Goal: Communication & Community: Share content

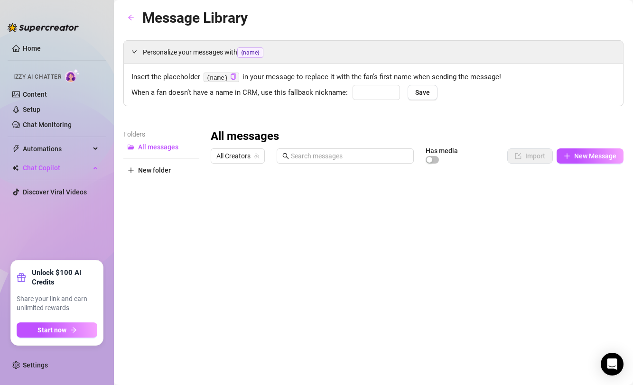
type input "babe"
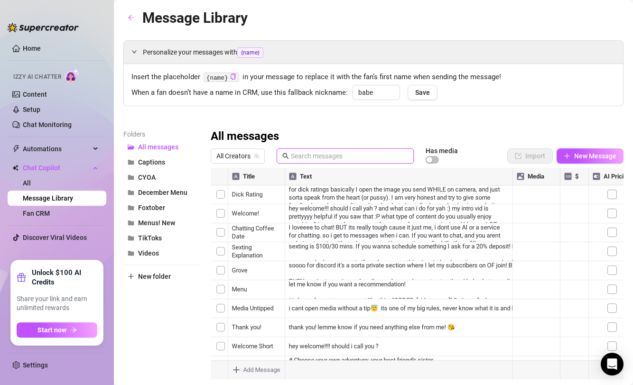
click at [306, 156] on input "text" at bounding box center [349, 156] width 117 height 10
paste input "pretty face 🎀"
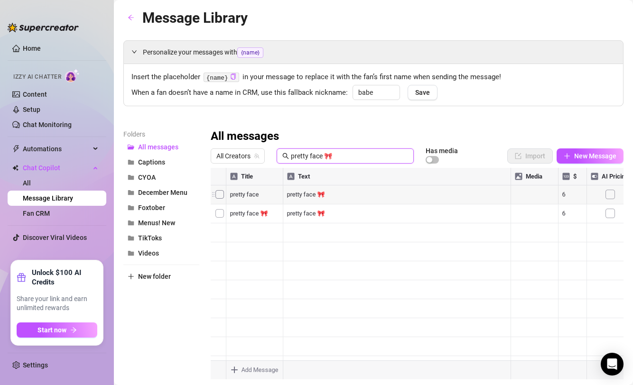
type input "pretty face 🎀"
click at [308, 191] on div at bounding box center [417, 274] width 413 height 212
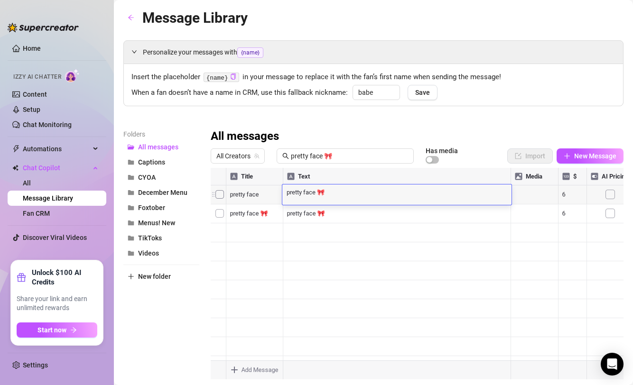
click at [337, 193] on textarea "pretty face 🎀" at bounding box center [396, 191] width 229 height 9
drag, startPoint x: 334, startPoint y: 194, endPoint x: 268, endPoint y: 186, distance: 65.9
click at [268, 187] on div "Title Text Media $ AI Pricing pretty face pretty face 🎀 6 false pretty face 🎀 p…" at bounding box center [417, 274] width 413 height 212
type textarea "here is a birthday gift for youuuu!!! <3"
click at [381, 197] on div "here is a birthday gift for youuuu!!! <3 here is a birthday gift for youuuu!!! …" at bounding box center [396, 195] width 229 height 20
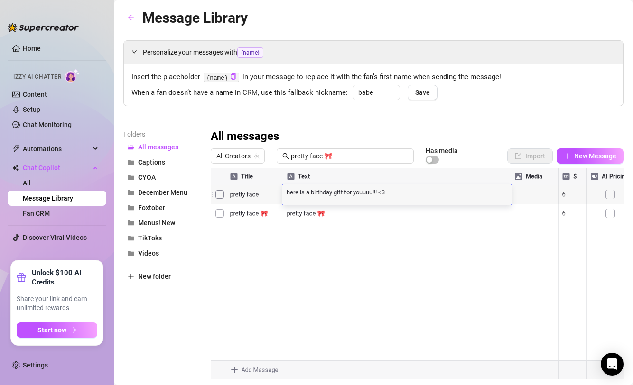
click at [253, 196] on div at bounding box center [417, 274] width 413 height 212
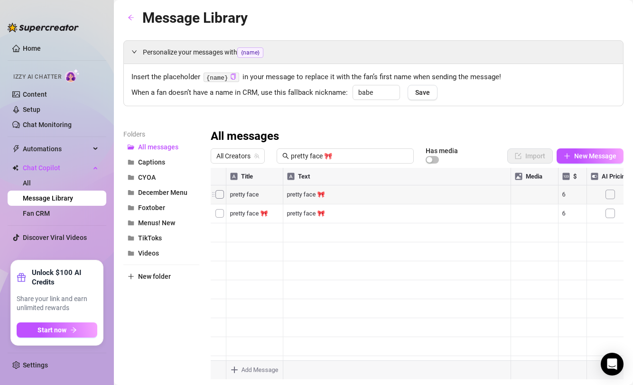
click at [253, 196] on div at bounding box center [417, 274] width 413 height 212
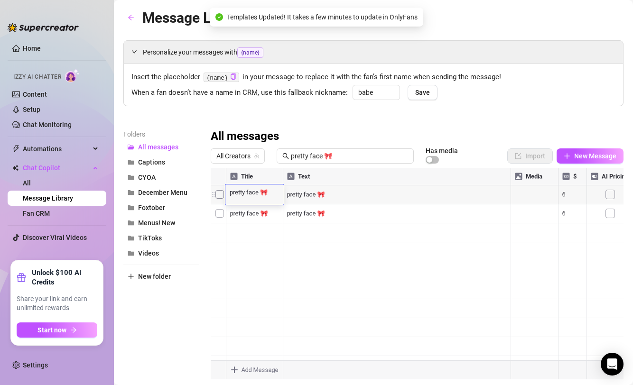
click at [263, 259] on div at bounding box center [417, 274] width 413 height 212
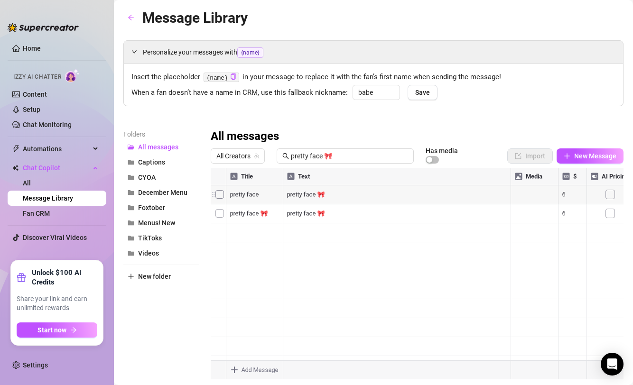
click at [296, 192] on div at bounding box center [417, 274] width 413 height 212
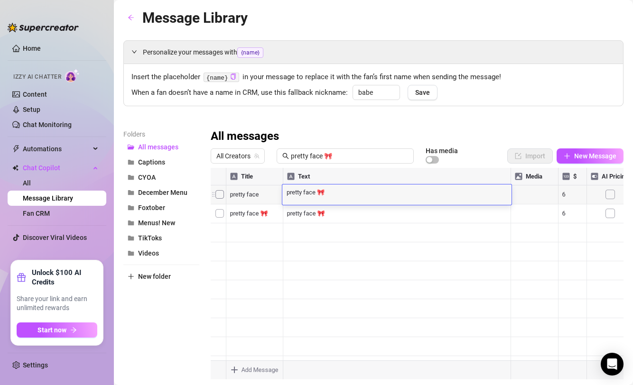
click at [328, 191] on textarea "pretty face 🎀" at bounding box center [396, 191] width 229 height 9
click at [241, 196] on div at bounding box center [417, 274] width 413 height 212
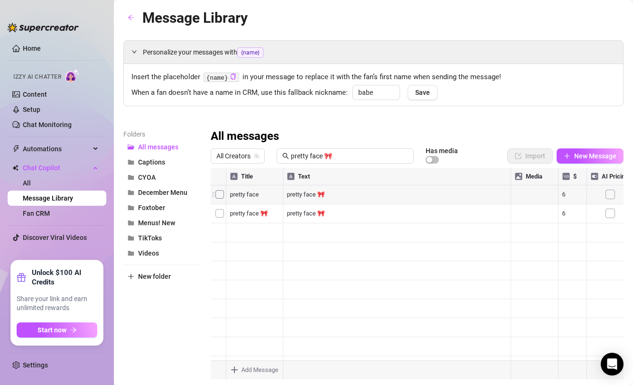
click at [241, 196] on div at bounding box center [417, 274] width 413 height 212
type textarea "birthday"
click at [334, 194] on div at bounding box center [417, 274] width 413 height 212
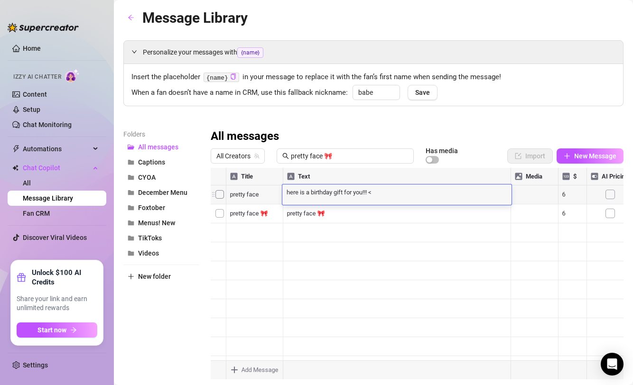
type textarea "here is a birthday gift for you!!! <3"
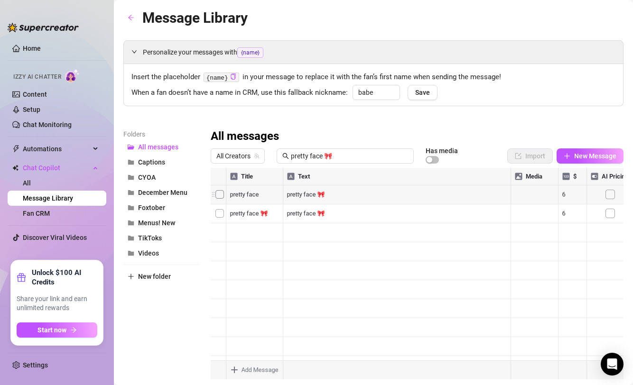
click at [565, 196] on div at bounding box center [417, 274] width 413 height 212
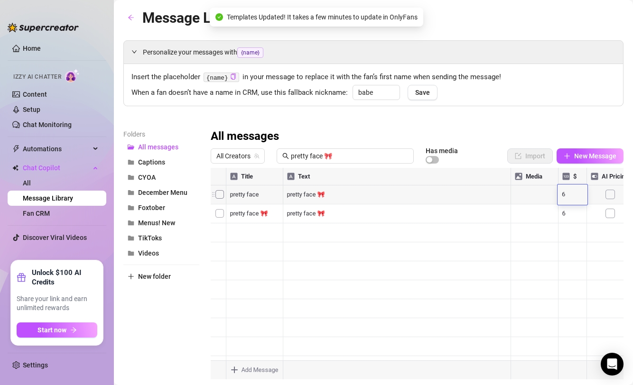
type textarea "0"
click at [471, 214] on div at bounding box center [417, 274] width 413 height 212
drag, startPoint x: 342, startPoint y: 157, endPoint x: 249, endPoint y: 127, distance: 98.3
click at [249, 127] on div "Personalize your messages with {name} Insert the placeholder {name} in your mes…" at bounding box center [373, 209] width 500 height 339
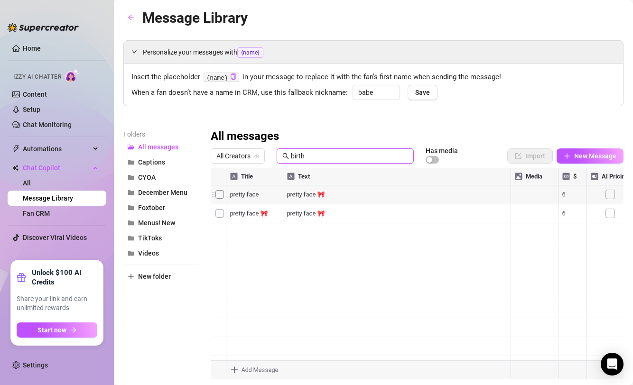
type input "birth"
click at [222, 213] on div at bounding box center [417, 274] width 413 height 212
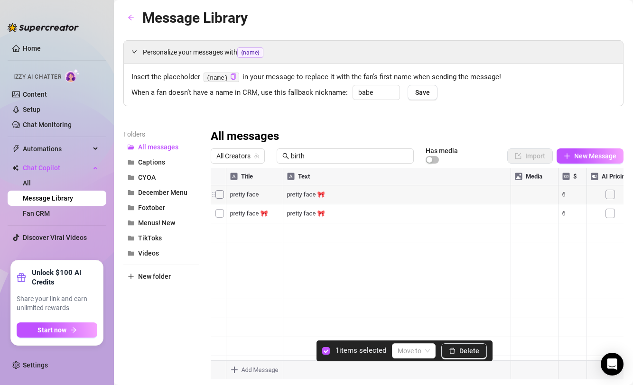
click at [464, 351] on span "Delete" at bounding box center [469, 351] width 20 height 8
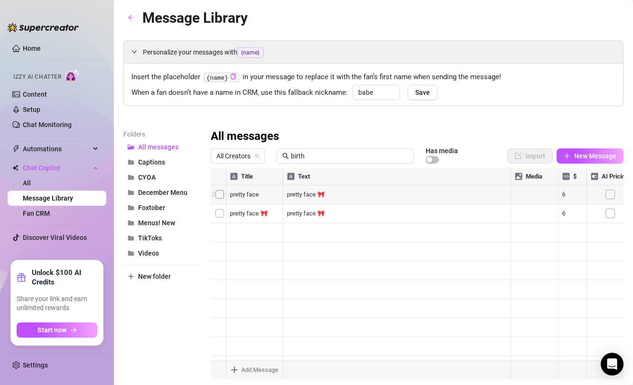
click at [562, 213] on div at bounding box center [417, 274] width 413 height 212
click at [570, 213] on textarea "6" at bounding box center [573, 214] width 22 height 9
click at [560, 214] on div at bounding box center [417, 274] width 413 height 212
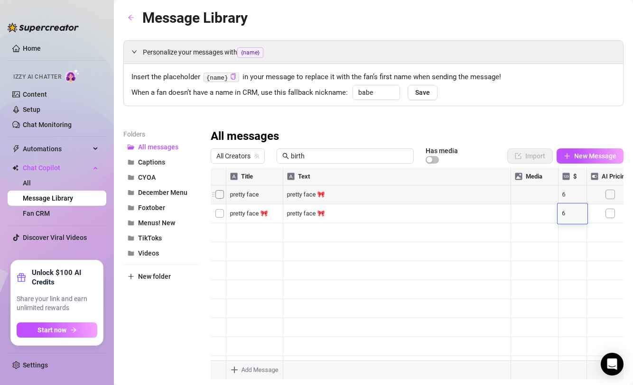
click at [571, 214] on textarea "6" at bounding box center [573, 214] width 22 height 9
type textarea "0"
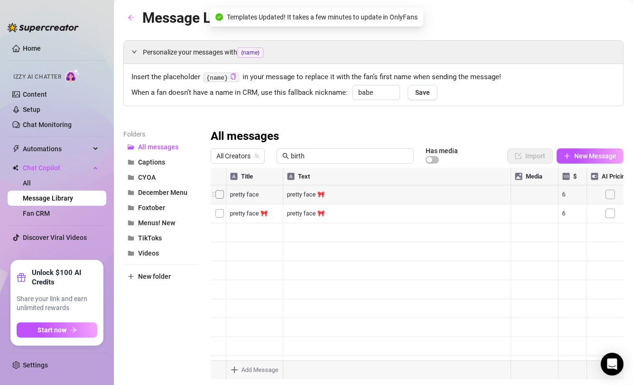
click at [452, 215] on div at bounding box center [417, 274] width 413 height 212
drag, startPoint x: 317, startPoint y: 159, endPoint x: 251, endPoint y: 159, distance: 66.0
click at [251, 159] on div "All Creators birth Has media" at bounding box center [342, 156] width 262 height 16
